Goal: Task Accomplishment & Management: Use online tool/utility

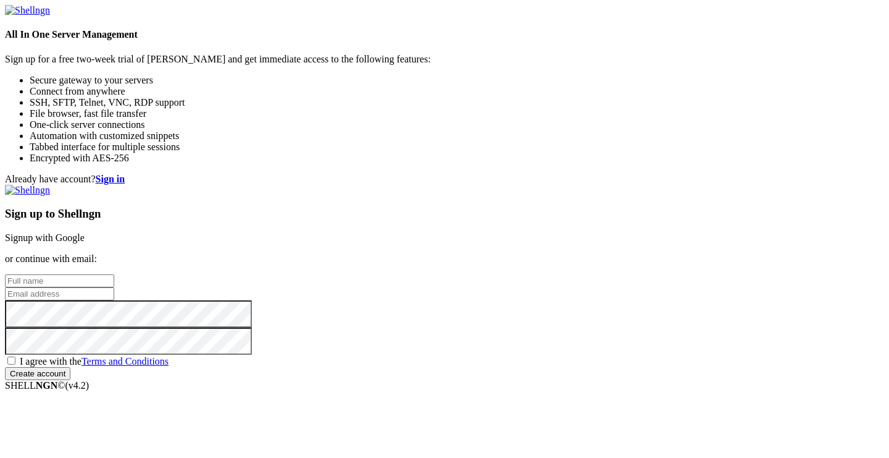
click at [85, 232] on link "Signup with Google" at bounding box center [45, 237] width 80 height 10
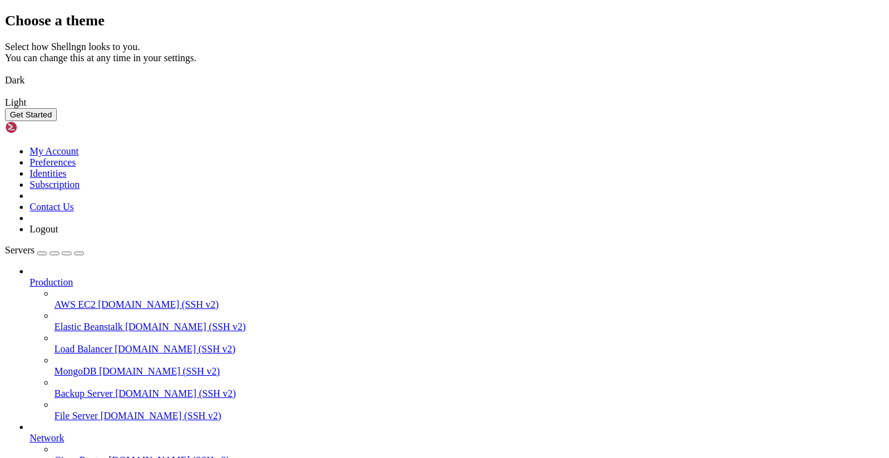
click at [57, 121] on button "Get Started" at bounding box center [31, 114] width 52 height 13
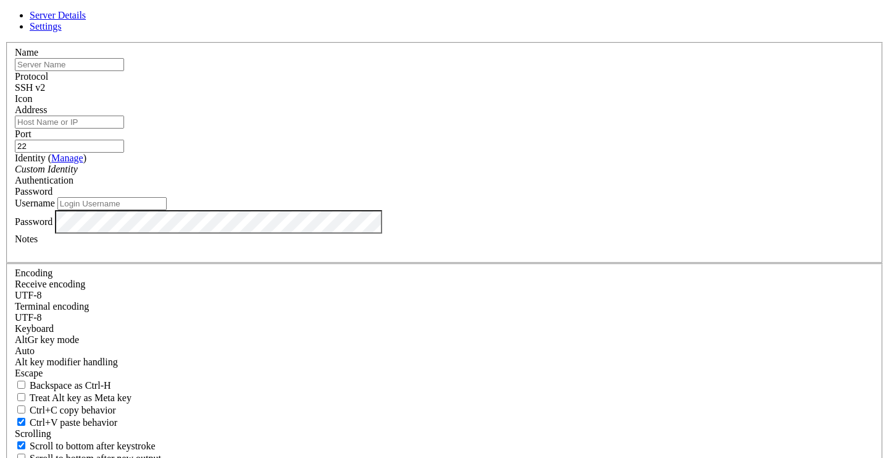
click at [124, 128] on input "Address" at bounding box center [69, 121] width 109 height 13
paste input "[TECHNICAL_ID]"
type input "[TECHNICAL_ID]"
click at [124, 71] on input "text" at bounding box center [69, 64] width 109 height 13
paste input "[TECHNICAL_ID]"
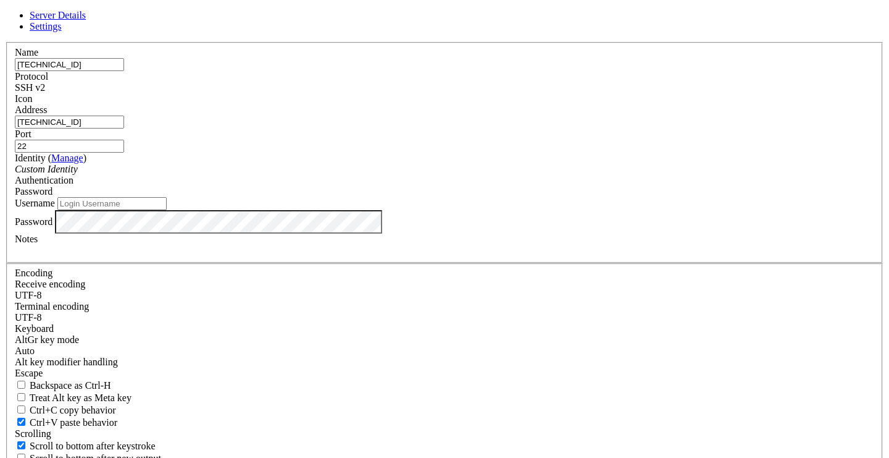
type input "[TECHNICAL_ID]"
click at [328, 175] on div "Custom Identity" at bounding box center [445, 169] width 860 height 11
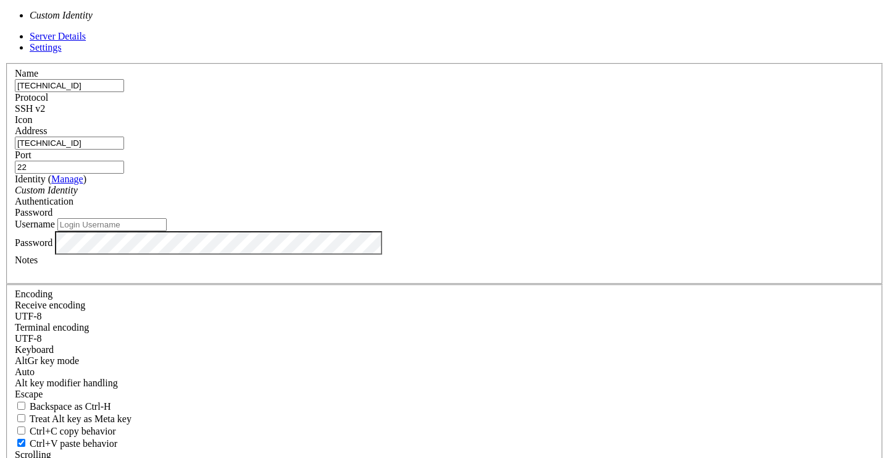
click at [269, 216] on div "Name [TECHNICAL_ID] Protocol SSH v2 Icon Address [TECHNICAL_ID] ( Manage )" at bounding box center [444, 290] width 879 height 454
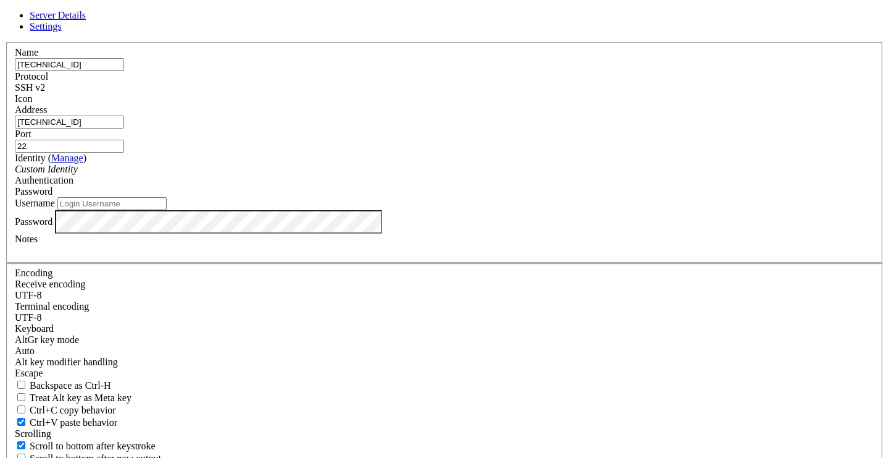
click at [167, 210] on input "Username" at bounding box center [111, 203] width 109 height 13
type input "ubuntu"
click at [387, 175] on div "Custom Identity" at bounding box center [445, 169] width 860 height 11
click at [83, 163] on link "Manage" at bounding box center [67, 158] width 32 height 10
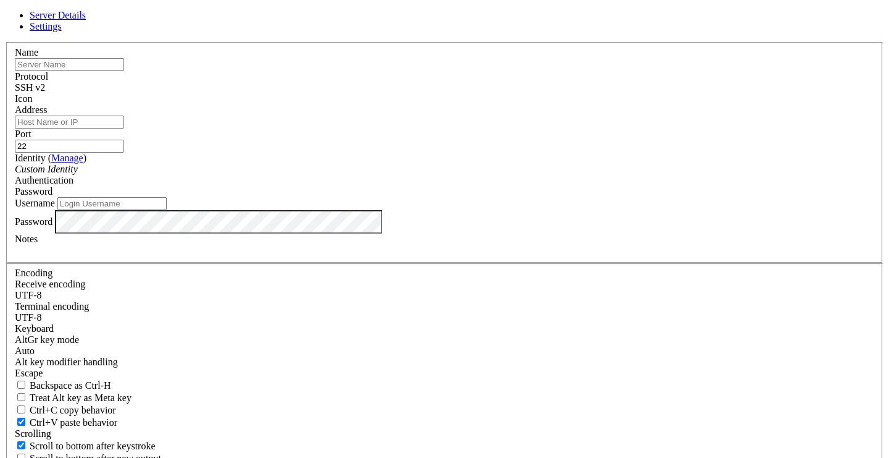
click at [124, 71] on input "text" at bounding box center [69, 64] width 109 height 13
paste input "[TECHNICAL_ID]"
type input "[TECHNICAL_ID]"
click at [124, 128] on input "Address" at bounding box center [69, 121] width 109 height 13
paste input "[TECHNICAL_ID]"
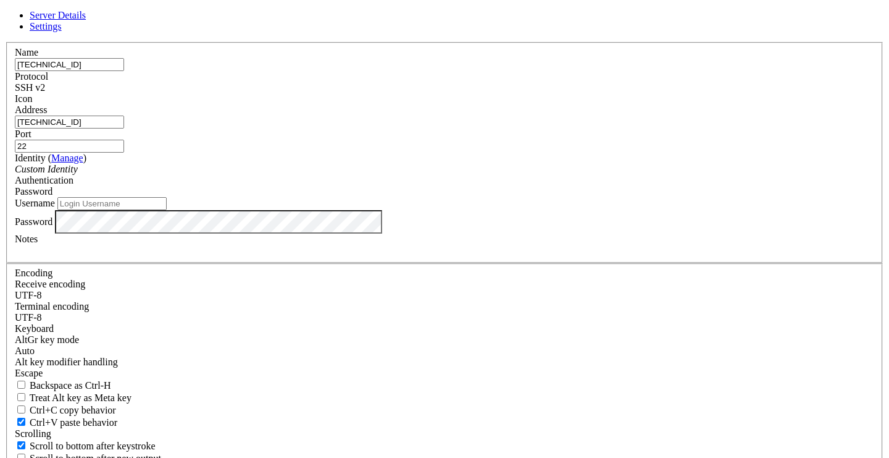
type input "[TECHNICAL_ID]"
click at [167, 210] on input "Username" at bounding box center [111, 203] width 109 height 13
type input "ubuntu"
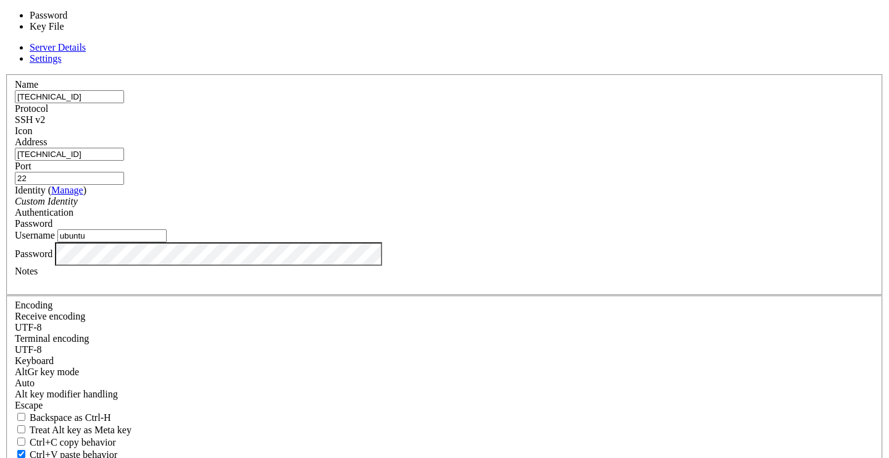
click at [548, 218] on div "Password" at bounding box center [445, 223] width 860 height 11
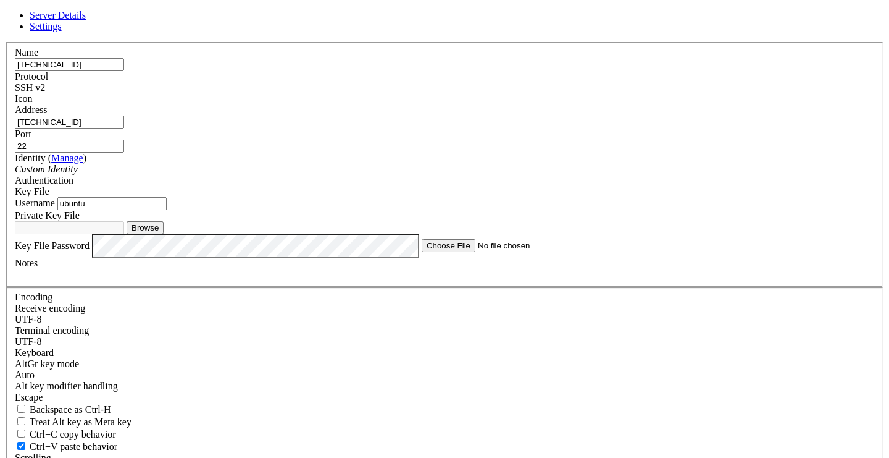
click at [164, 234] on button "Browse" at bounding box center [145, 227] width 37 height 13
type input "KP01.pem"
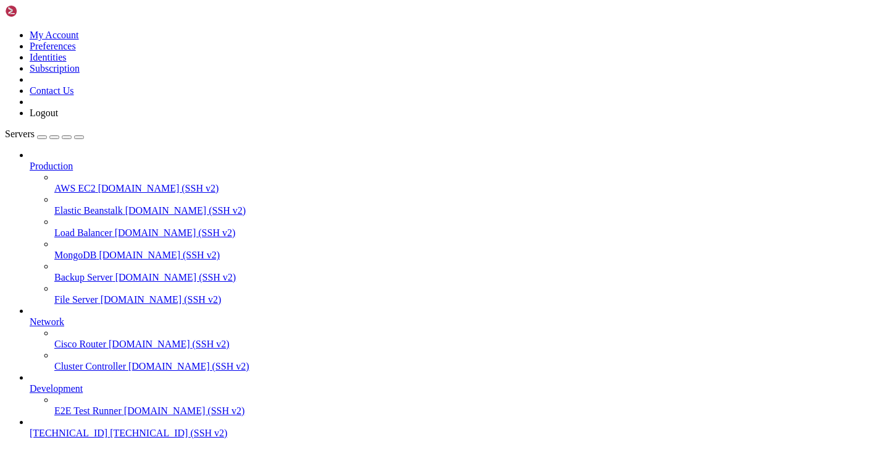
scroll to position [41, 0]
click at [84, 427] on span "[TECHNICAL_ID]" at bounding box center [69, 432] width 78 height 10
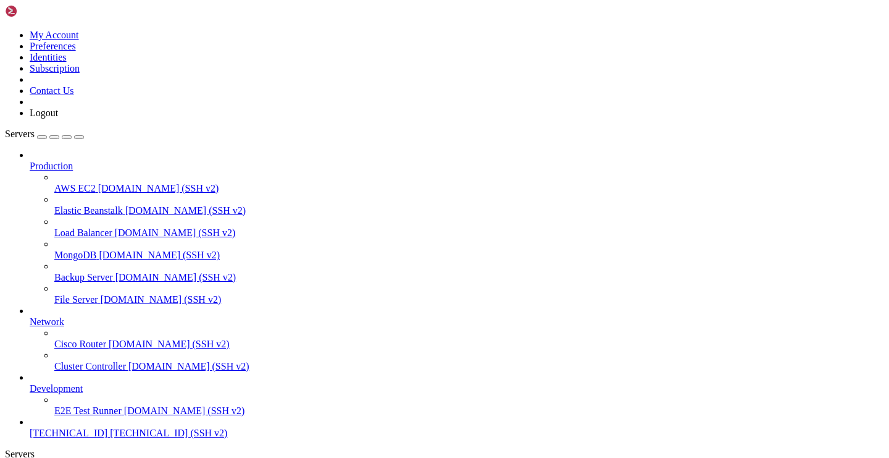
click at [98, 183] on span "[DOMAIN_NAME] (SSH v2)" at bounding box center [158, 188] width 121 height 10
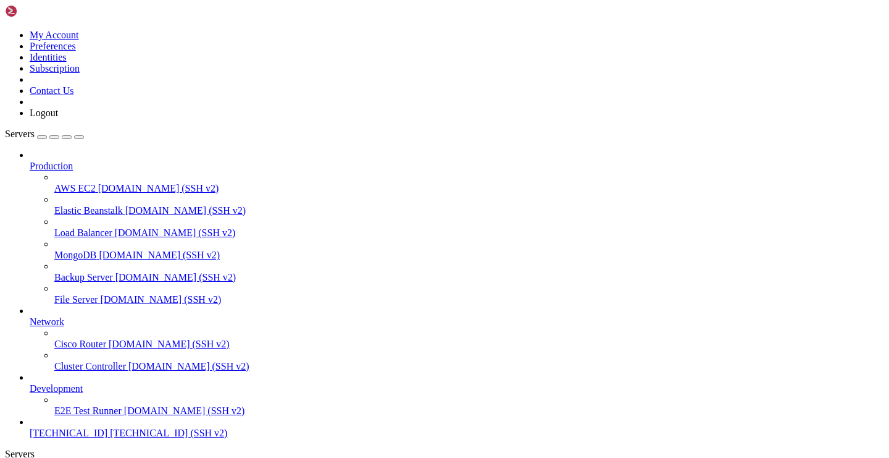
click at [115, 183] on span "[DOMAIN_NAME] (SSH v2)" at bounding box center [158, 188] width 121 height 10
click at [101, 427] on span "[TECHNICAL_ID]" at bounding box center [69, 432] width 78 height 10
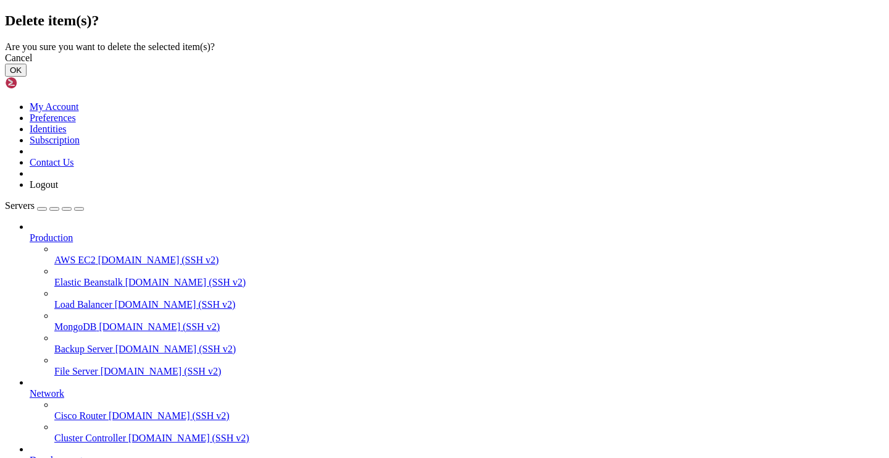
click at [27, 77] on button "OK" at bounding box center [16, 70] width 22 height 13
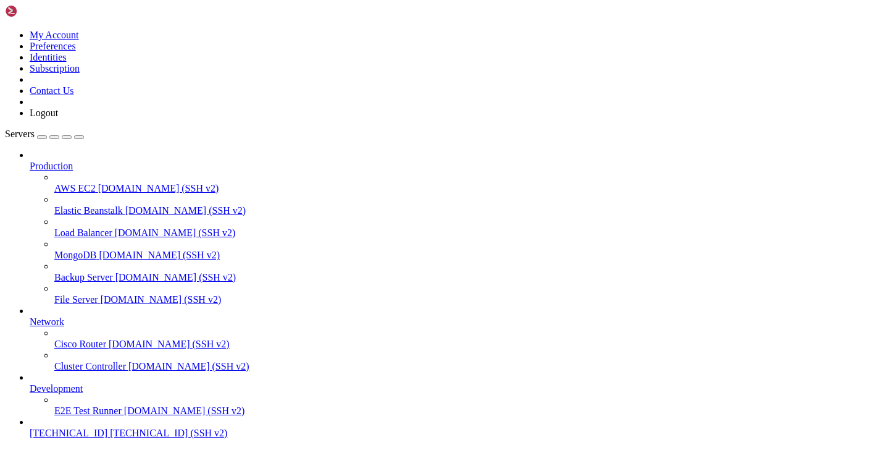
scroll to position [8, 0]
click at [102, 294] on span "[DOMAIN_NAME] (SSH v2)" at bounding box center [161, 299] width 121 height 10
click at [83, 183] on span "AWS EC2" at bounding box center [74, 188] width 41 height 10
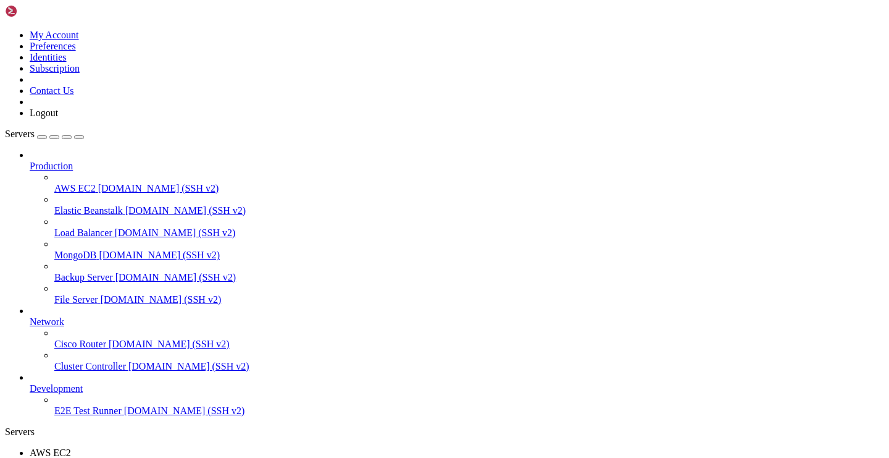
click at [54, 137] on div "button" at bounding box center [54, 137] width 0 height 0
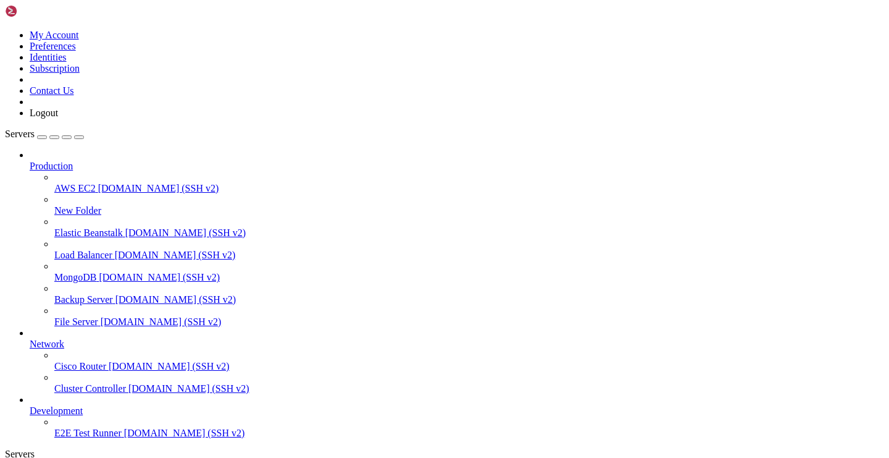
click at [5, 30] on icon at bounding box center [5, 30] width 0 height 0
click at [58, 118] on link "Logout" at bounding box center [44, 112] width 28 height 10
